Goal: Transaction & Acquisition: Book appointment/travel/reservation

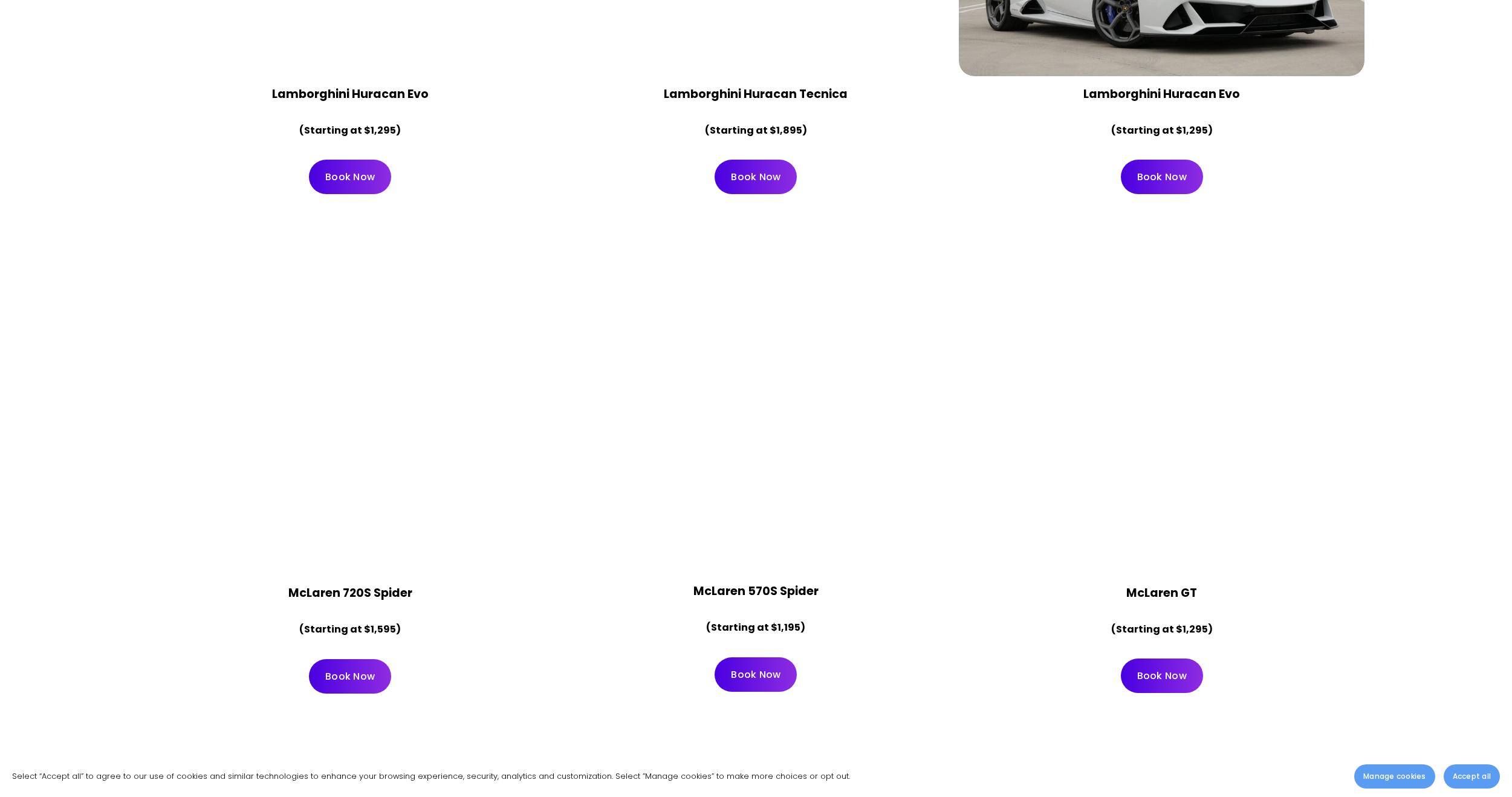
scroll to position [1390, 0]
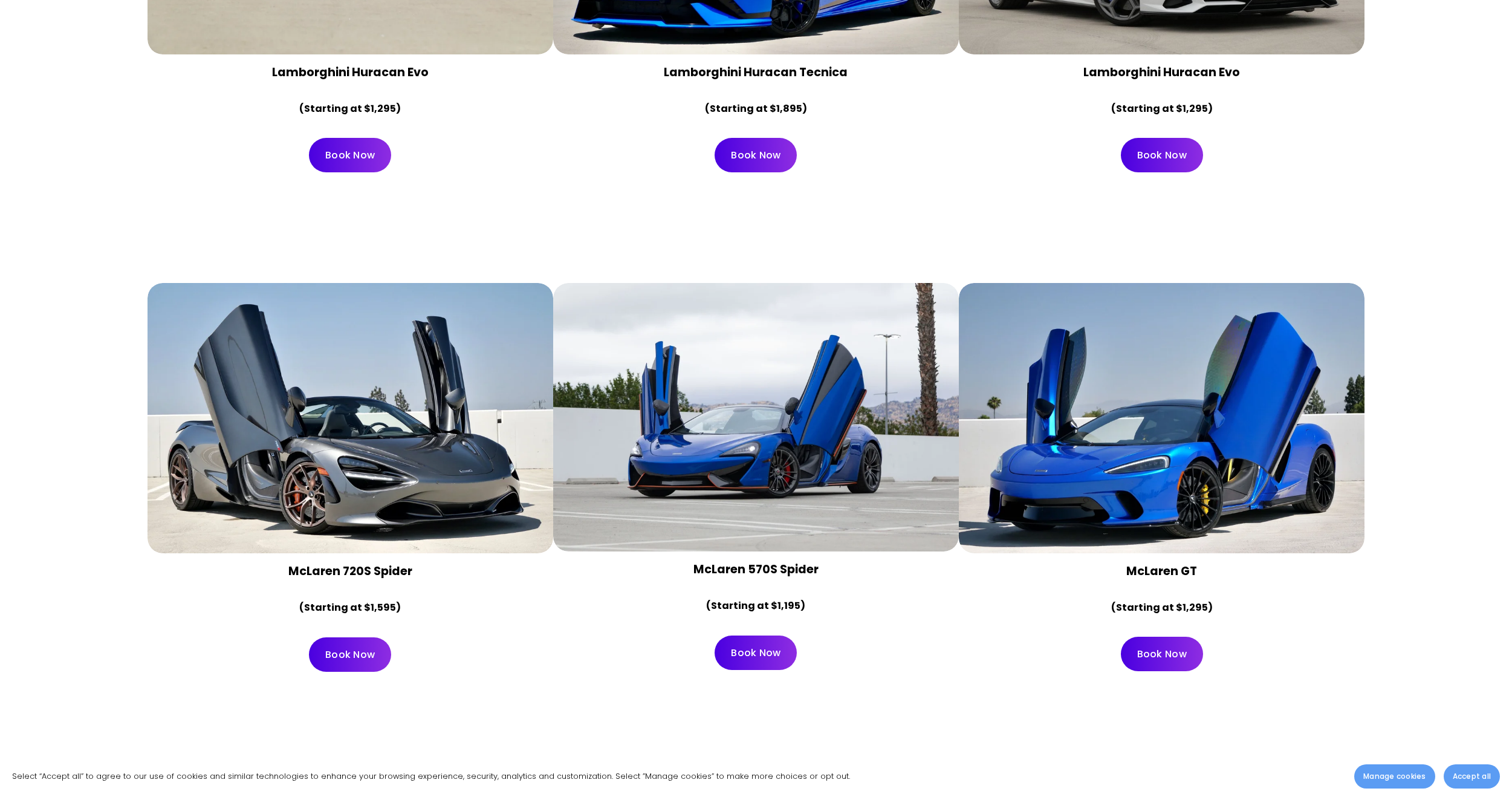
click at [755, 519] on div at bounding box center [756, 418] width 406 height 269
click at [746, 657] on link "Book Now" at bounding box center [755, 653] width 82 height 34
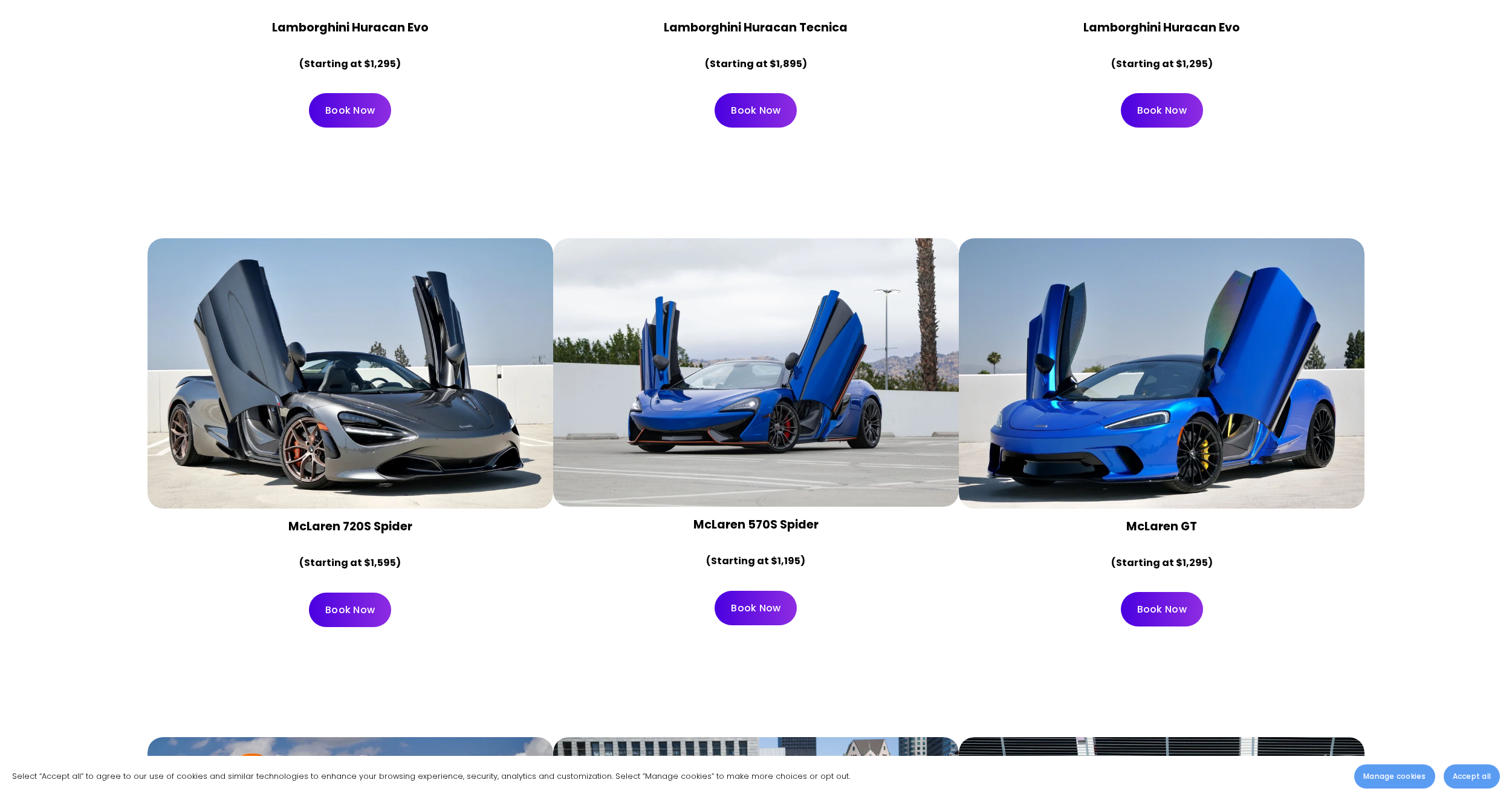
scroll to position [1390, 0]
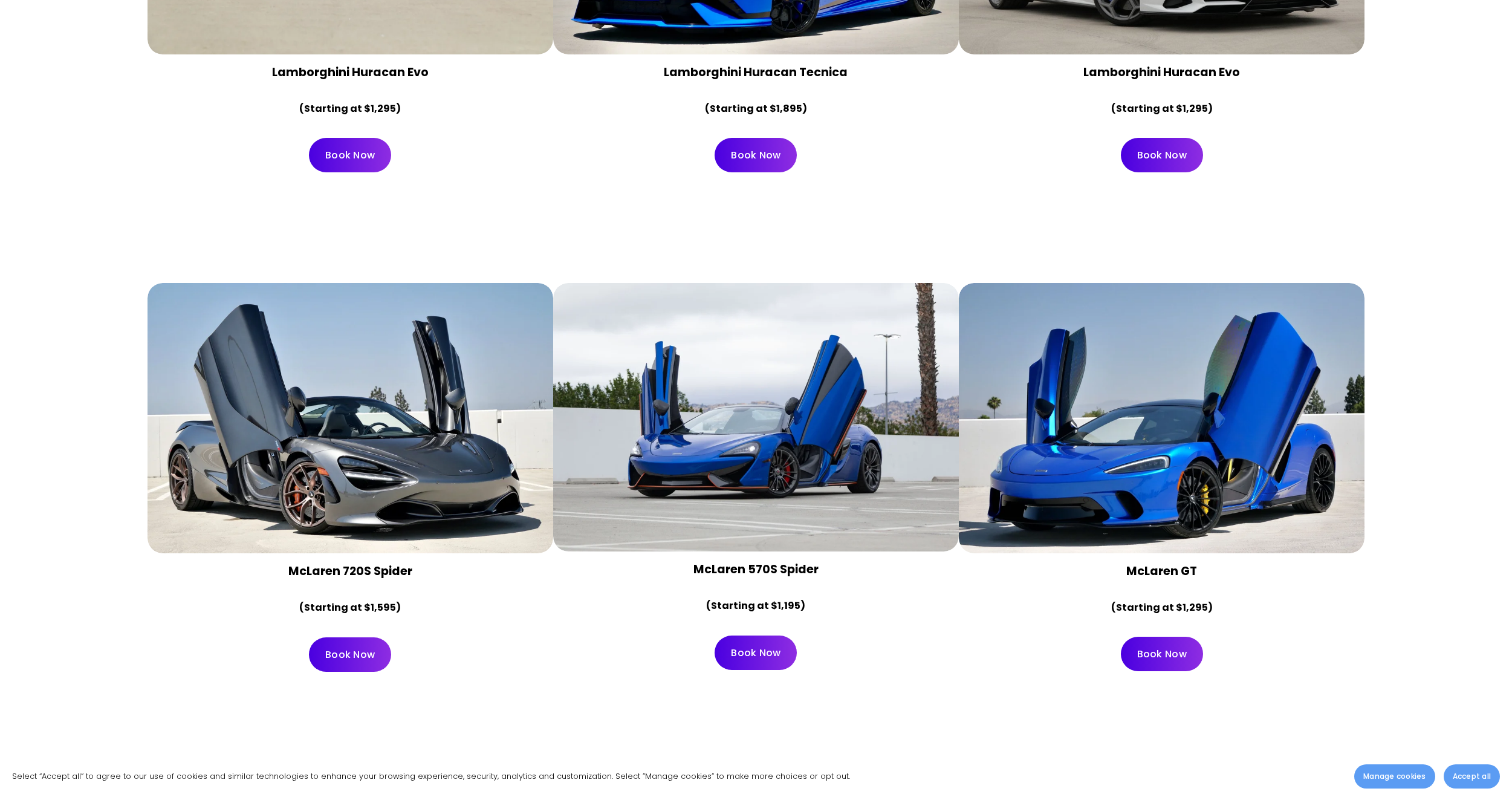
click at [728, 520] on div at bounding box center [756, 418] width 406 height 269
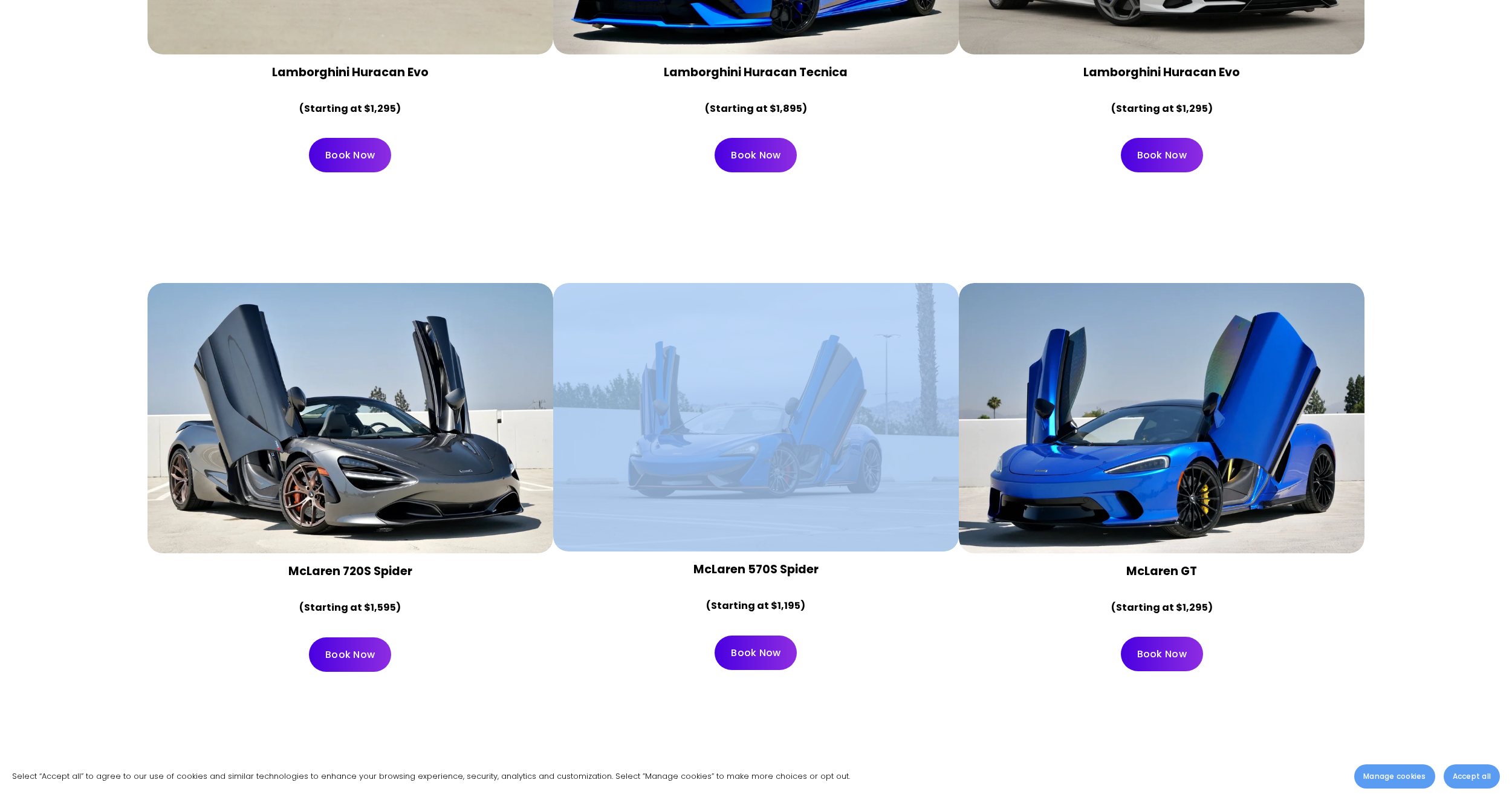
click at [728, 520] on div at bounding box center [756, 418] width 406 height 269
drag, startPoint x: 728, startPoint y: 520, endPoint x: 729, endPoint y: 515, distance: 5.1
click at [728, 520] on div at bounding box center [756, 418] width 406 height 269
click at [738, 472] on div at bounding box center [756, 418] width 406 height 269
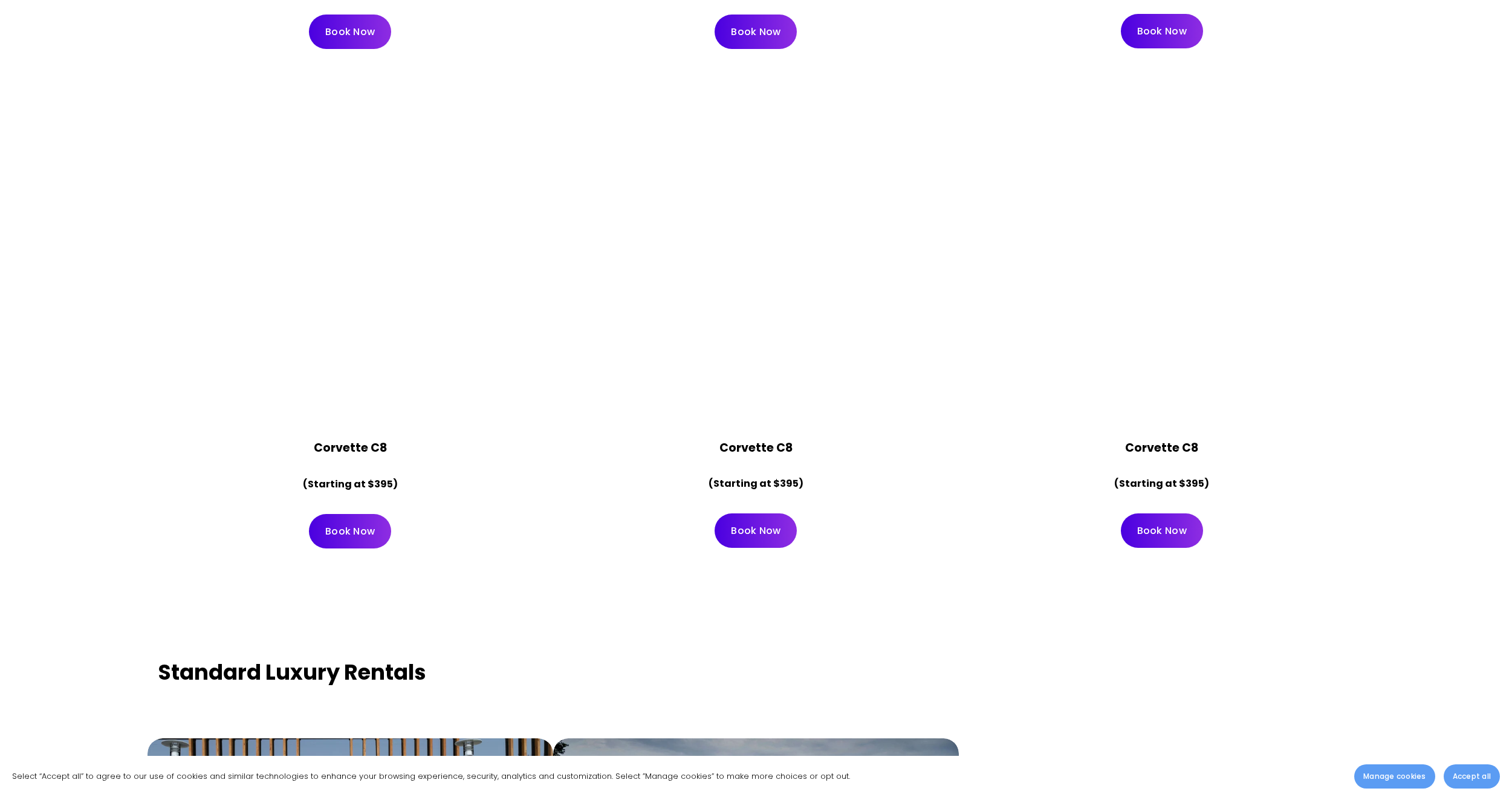
scroll to position [5684, 0]
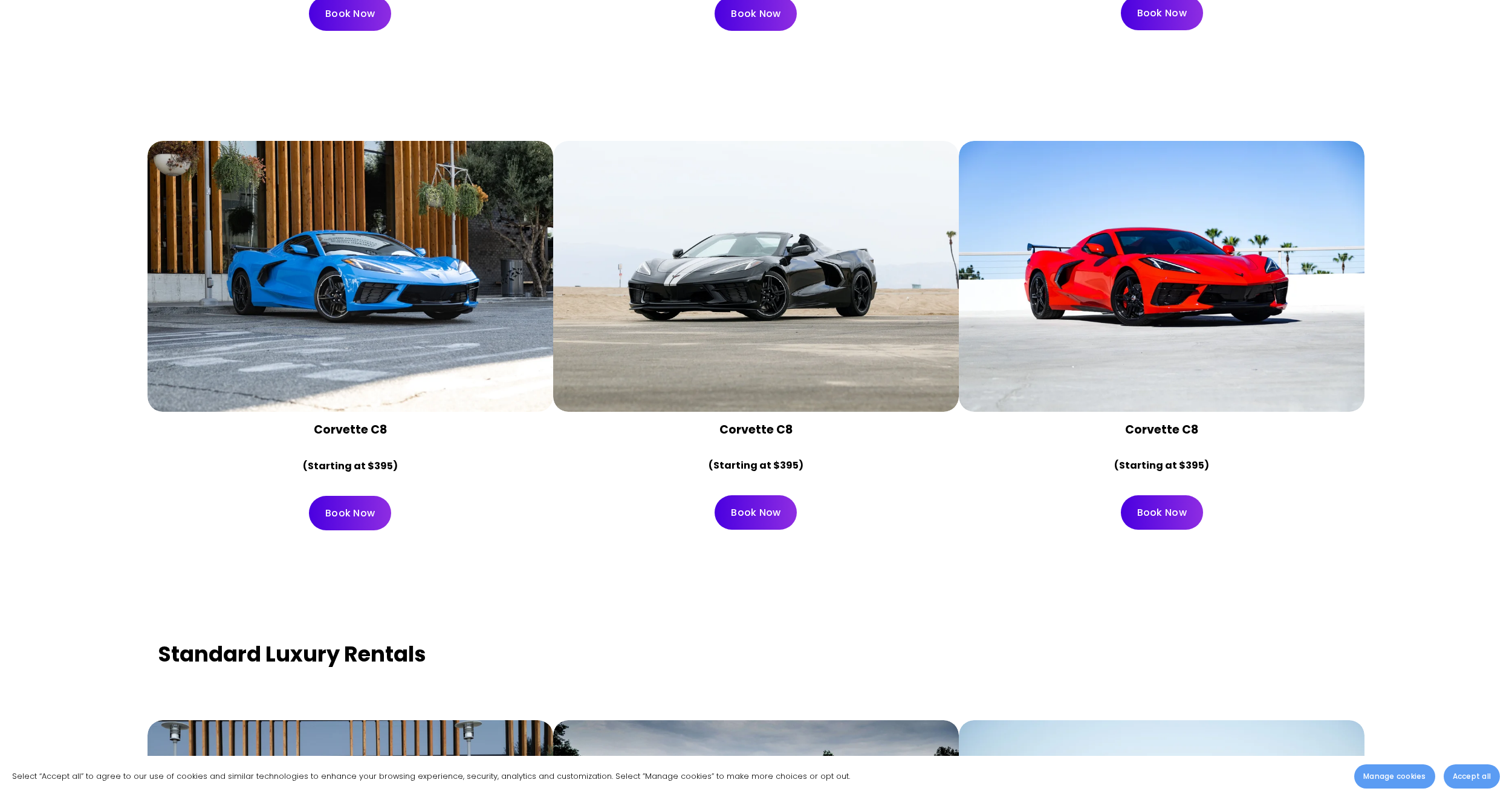
click at [1096, 370] on div at bounding box center [1162, 277] width 406 height 271
click at [1091, 338] on div at bounding box center [1162, 277] width 406 height 271
